Goal: Task Accomplishment & Management: Complete application form

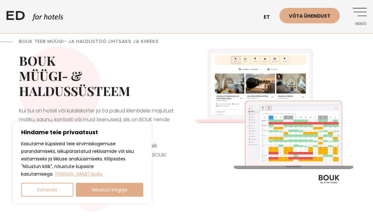
click at [93, 189] on button "Nõustun kõigiga" at bounding box center [110, 190] width 68 height 14
checkbox input "true"
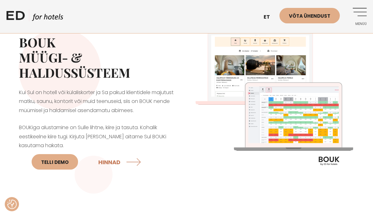
scroll to position [21, 0]
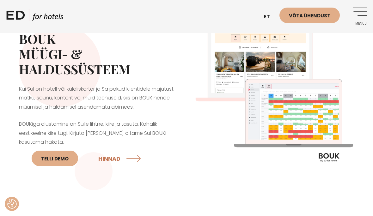
click at [1, 120] on div at bounding box center [186, 97] width 373 height 187
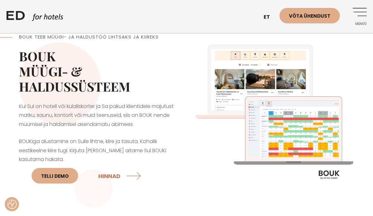
scroll to position [3, 0]
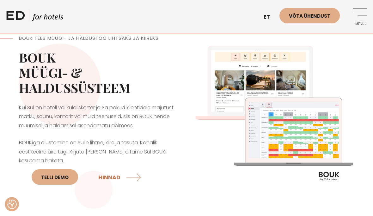
click at [98, 173] on link "HINNAD" at bounding box center [120, 177] width 44 height 17
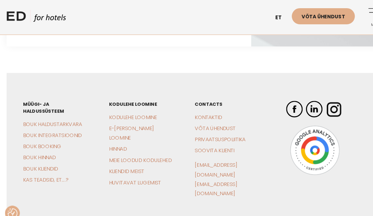
scroll to position [1292, 0]
click at [24, 165] on link "BOUK Kliendid" at bounding box center [38, 161] width 33 height 7
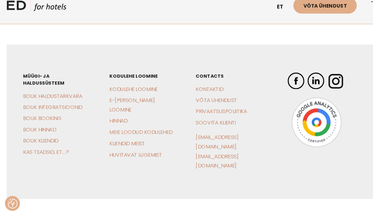
click at [25, 99] on link "BOUK Haldustarkvara" at bounding box center [50, 101] width 56 height 7
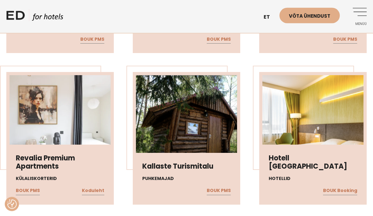
scroll to position [610, 0]
click at [141, 135] on img at bounding box center [186, 127] width 101 height 104
click at [213, 154] on img at bounding box center [186, 127] width 101 height 104
click at [178, 160] on img at bounding box center [186, 127] width 101 height 104
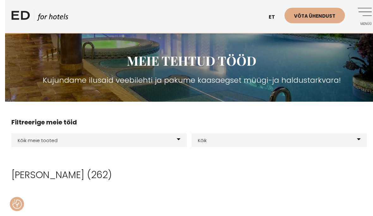
scroll to position [0, 0]
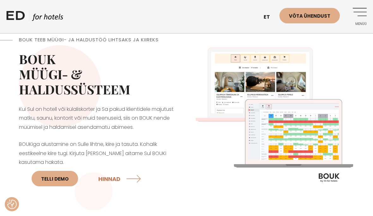
scroll to position [18, 0]
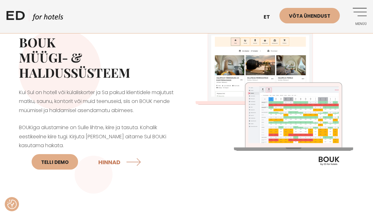
click at [357, 13] on link "Menüü" at bounding box center [357, 16] width 17 height 17
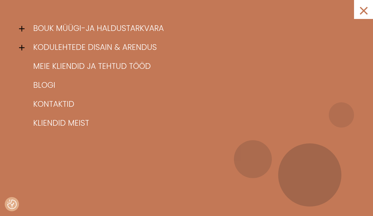
click at [41, 28] on link "BOUK müügi-ja haldustarkvara" at bounding box center [190, 28] width 325 height 19
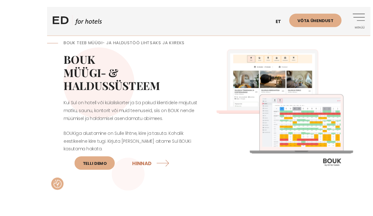
scroll to position [24, 0]
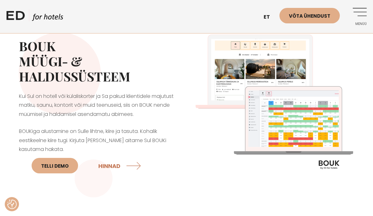
click at [37, 164] on link "Telli DEMO" at bounding box center [55, 165] width 46 height 15
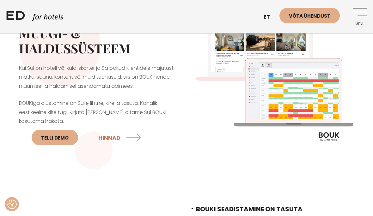
scroll to position [43, 0]
